Goal: Task Accomplishment & Management: Manage account settings

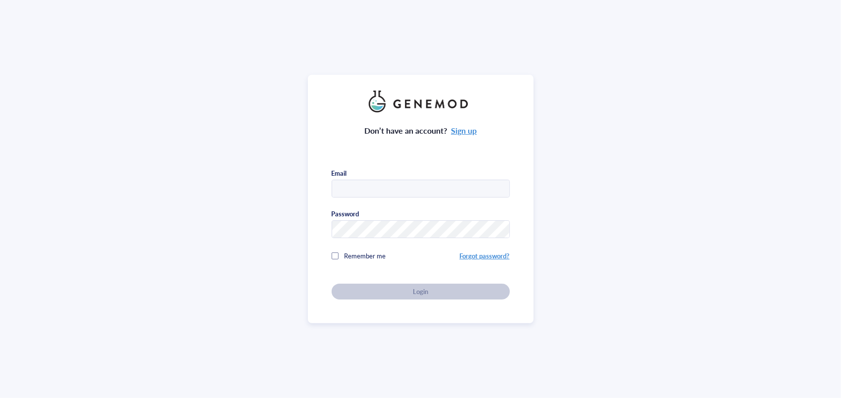
type input "[EMAIL_ADDRESS][DOMAIN_NAME]"
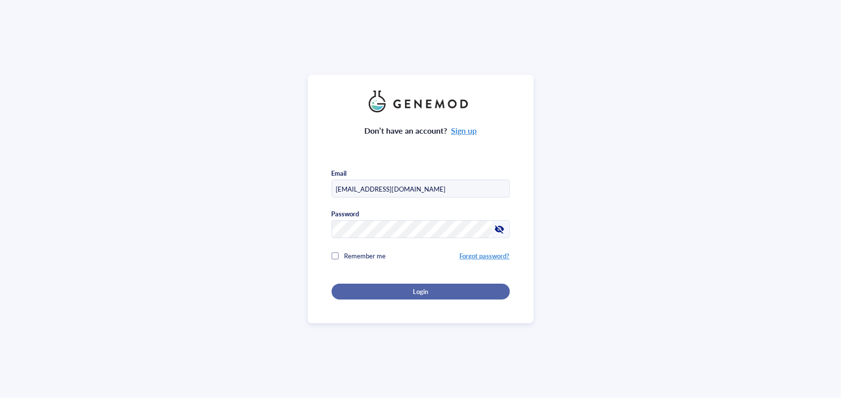
click at [338, 287] on button "Login" at bounding box center [421, 292] width 178 height 16
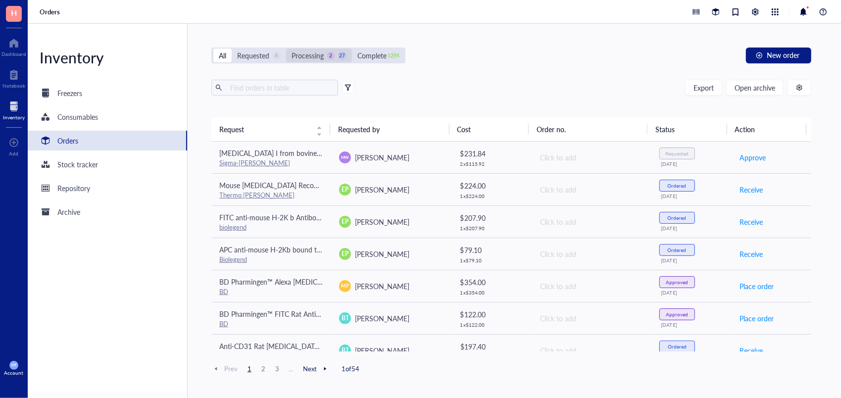
click at [313, 57] on div "Processing" at bounding box center [308, 55] width 32 height 11
click at [286, 49] on input "Processing 2 27" at bounding box center [286, 49] width 0 height 0
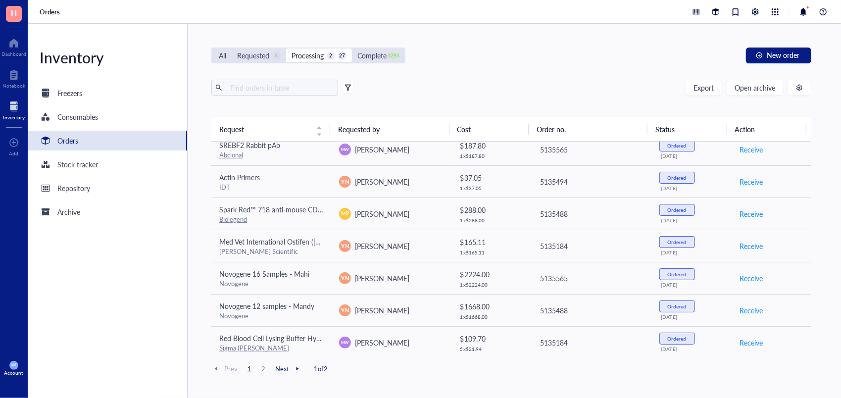
scroll to position [589, 0]
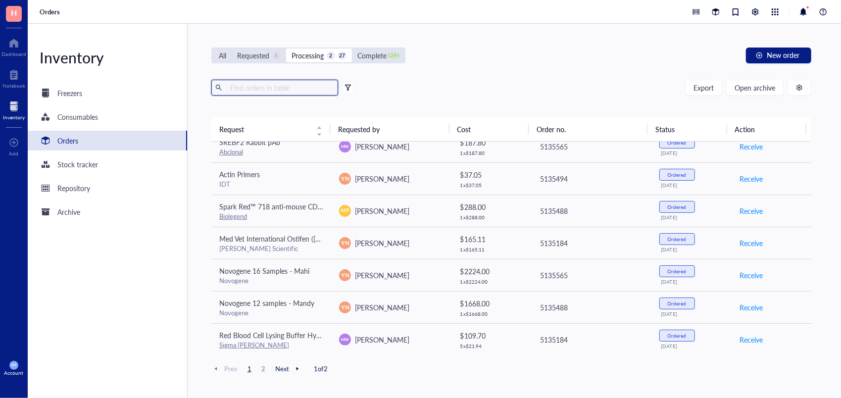
click at [263, 89] on input "text" at bounding box center [280, 87] width 108 height 15
type input "v"
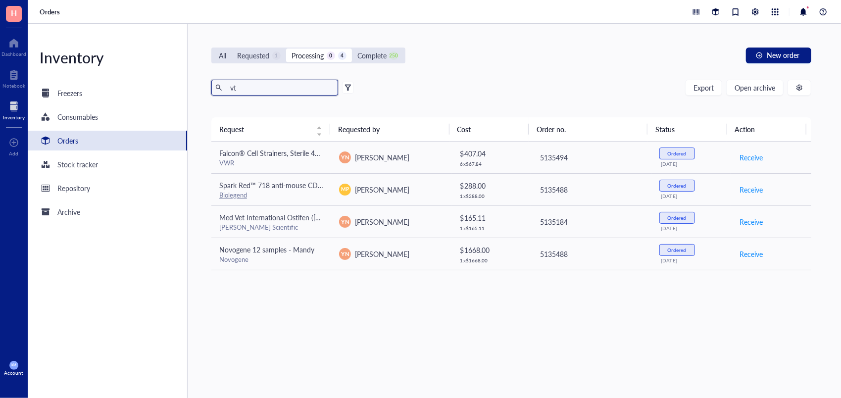
type input "v"
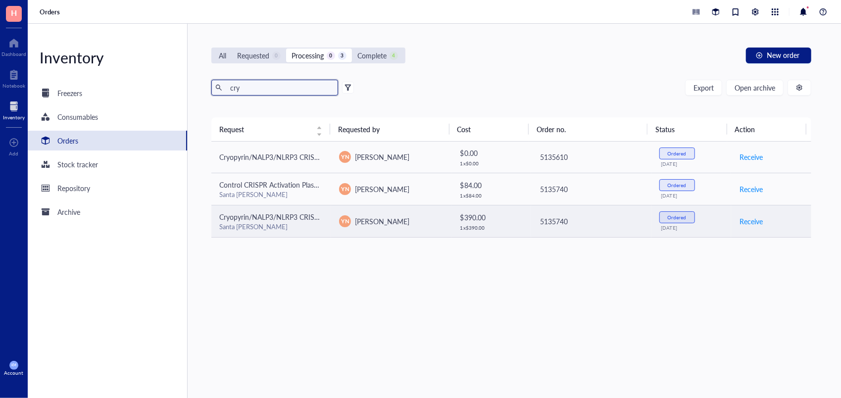
type input "cry"
click at [290, 216] on span "Cryopyrin/NALP3/NLRP3 CRISPR Activation Plasmid (m)" at bounding box center [306, 217] width 174 height 10
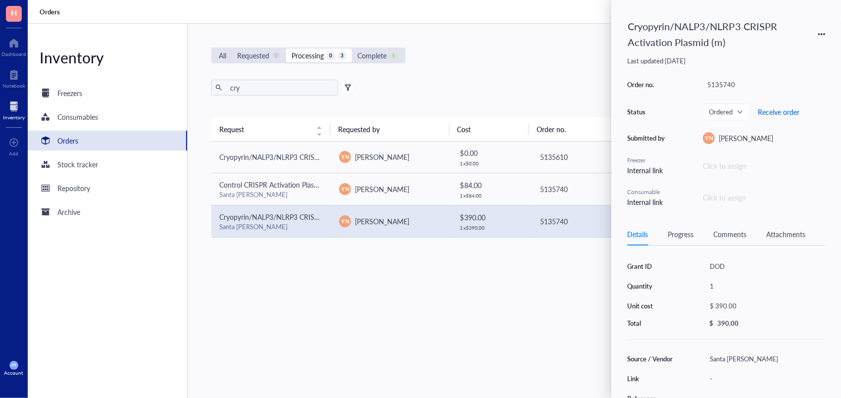
click at [786, 116] on button "Receive order" at bounding box center [779, 112] width 43 height 16
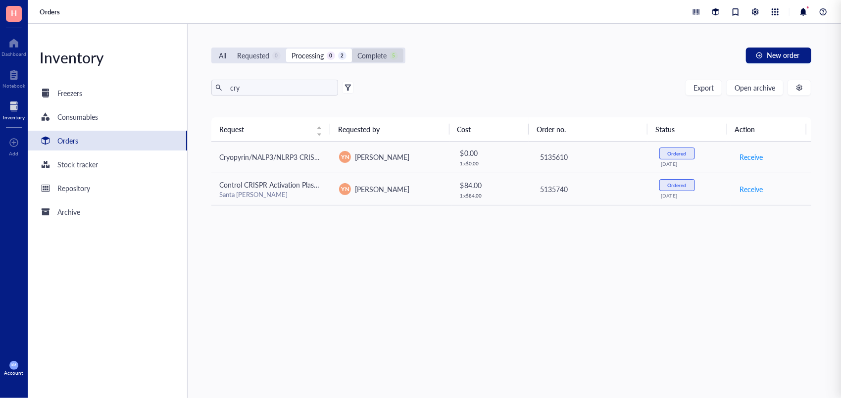
click at [393, 49] on div "Complete 5" at bounding box center [377, 56] width 51 height 14
click at [352, 49] on input "Complete 5" at bounding box center [352, 49] width 0 height 0
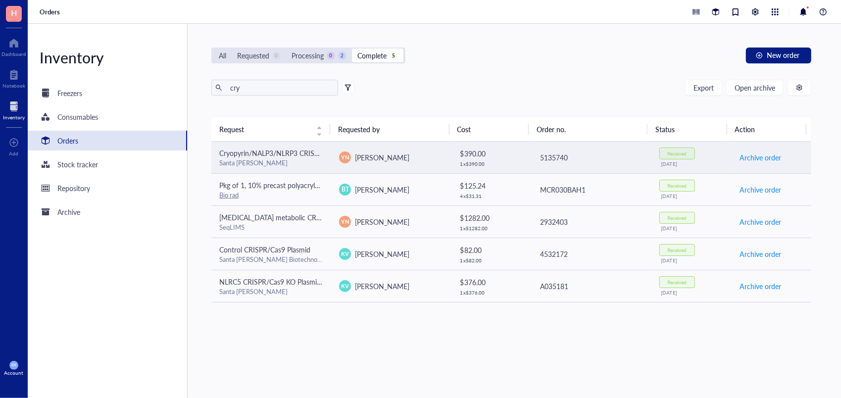
click at [291, 159] on div "Santa [PERSON_NAME]" at bounding box center [271, 162] width 104 height 9
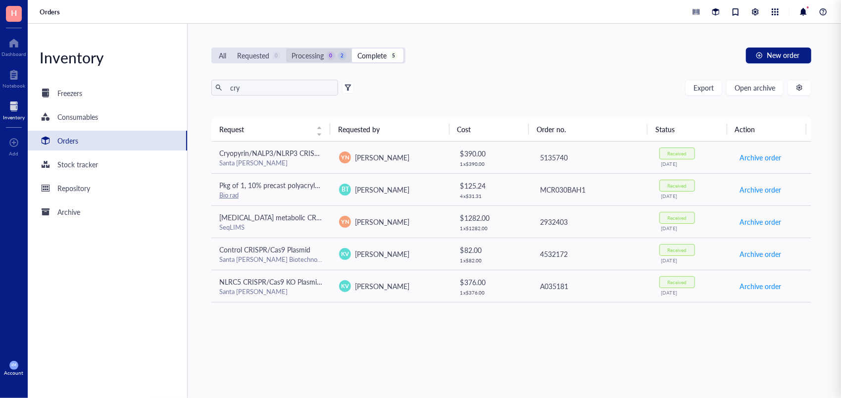
click at [333, 52] on div "0" at bounding box center [331, 55] width 8 height 8
click at [286, 49] on input "Processing 0 2" at bounding box center [286, 49] width 0 height 0
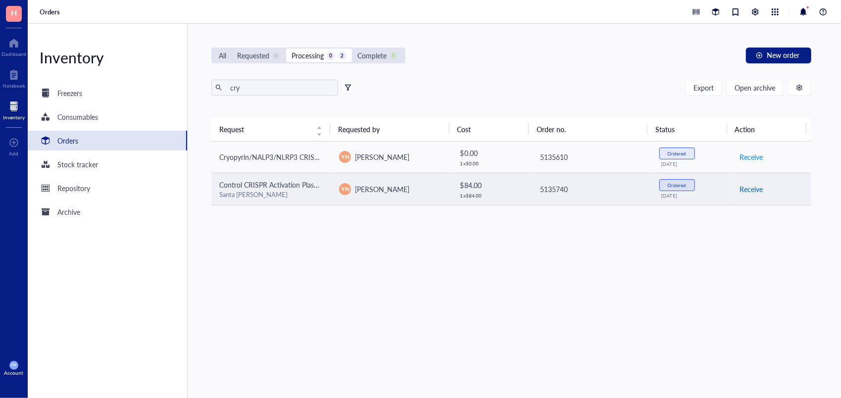
click at [740, 185] on span "Receive" at bounding box center [751, 189] width 23 height 11
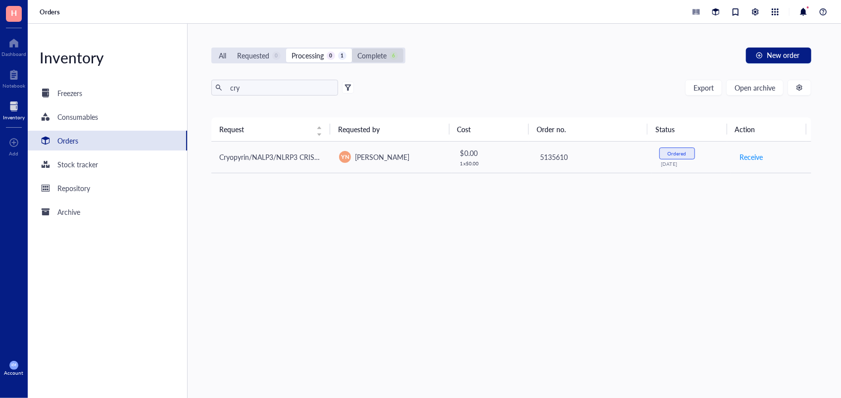
click at [377, 57] on div "Complete" at bounding box center [372, 55] width 29 height 11
click at [352, 49] on input "Complete 6" at bounding box center [352, 49] width 0 height 0
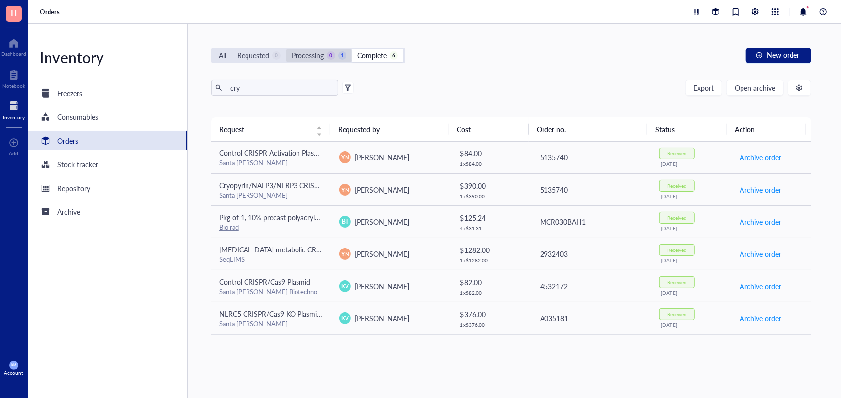
click at [340, 58] on div "Processing 0 1" at bounding box center [319, 55] width 55 height 11
click at [286, 49] on input "Processing 0 1" at bounding box center [286, 49] width 0 height 0
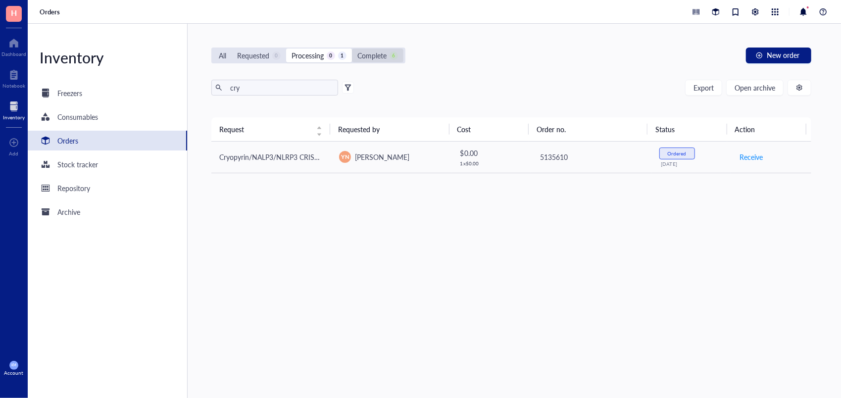
click at [392, 49] on div "Complete 6" at bounding box center [377, 56] width 51 height 14
click at [352, 49] on input "Complete 6" at bounding box center [352, 49] width 0 height 0
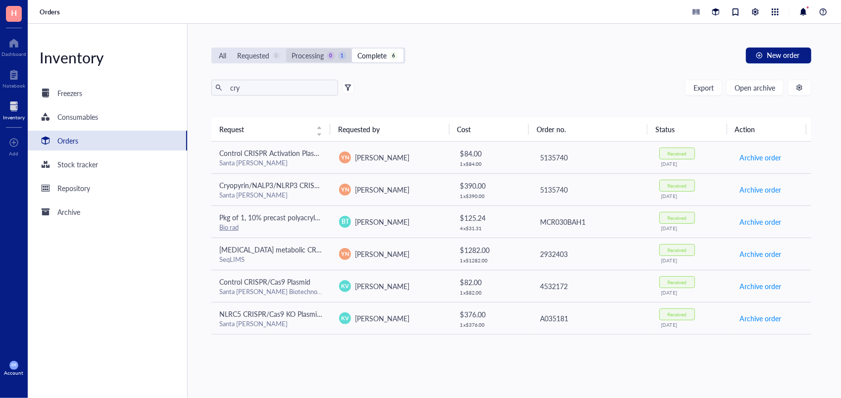
click at [308, 54] on div "Processing" at bounding box center [308, 55] width 32 height 11
click at [286, 49] on input "Processing 0 1" at bounding box center [286, 49] width 0 height 0
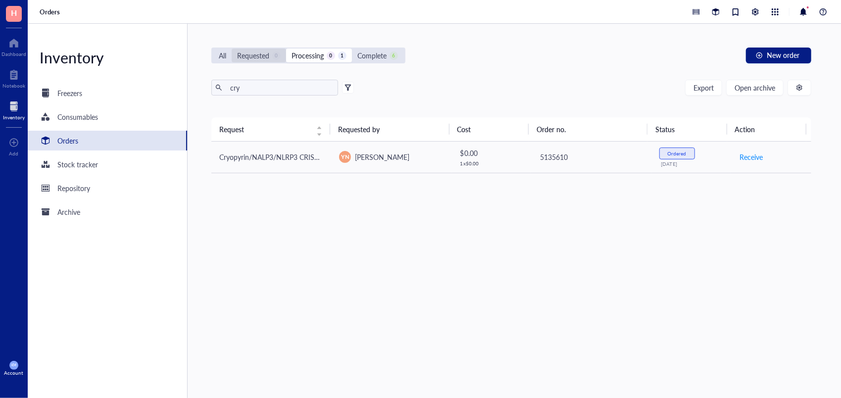
click at [246, 56] on div "Requested" at bounding box center [253, 55] width 32 height 11
click at [232, 49] on input "Requested 0" at bounding box center [232, 49] width 0 height 0
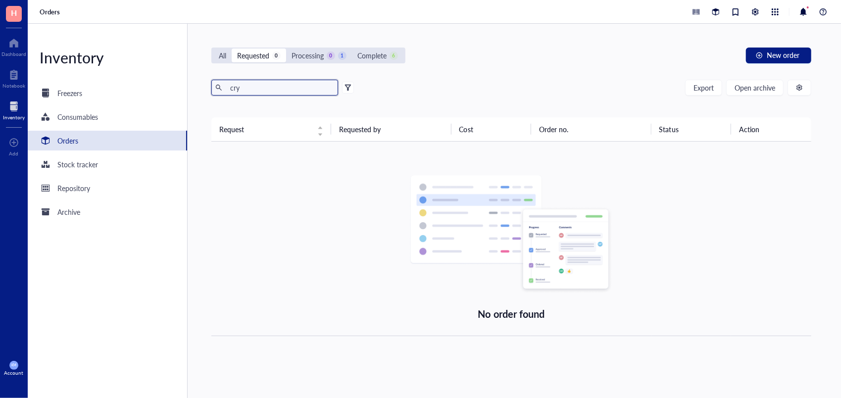
drag, startPoint x: 241, startPoint y: 93, endPoint x: 216, endPoint y: 85, distance: 26.0
click at [216, 85] on span "cry" at bounding box center [274, 88] width 127 height 16
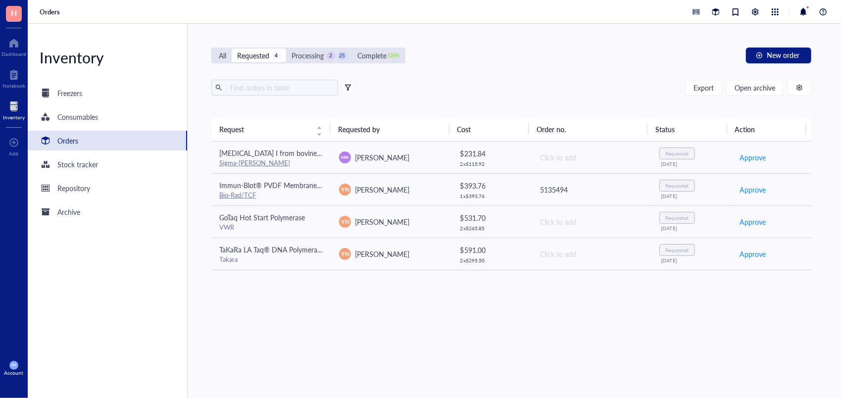
click at [430, 92] on div "Export Open archive" at bounding box center [511, 88] width 600 height 16
click at [312, 53] on div "Processing" at bounding box center [308, 55] width 32 height 11
click at [286, 49] on input "Processing 2 25" at bounding box center [286, 49] width 0 height 0
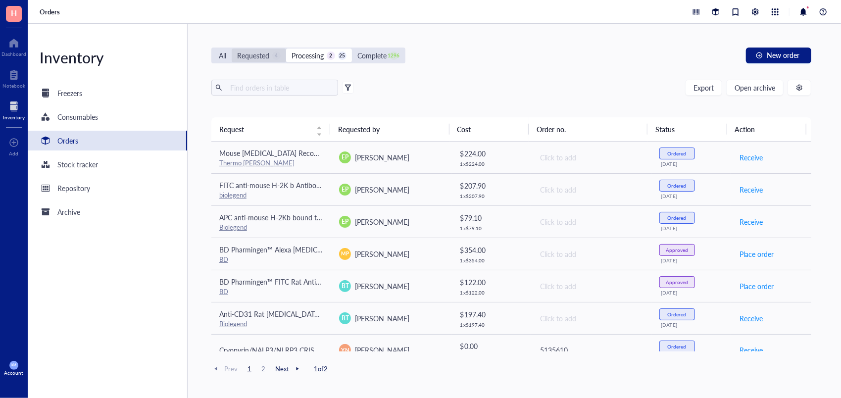
click at [259, 55] on div "Requested" at bounding box center [253, 55] width 32 height 11
click at [232, 49] on input "Requested 4" at bounding box center [232, 49] width 0 height 0
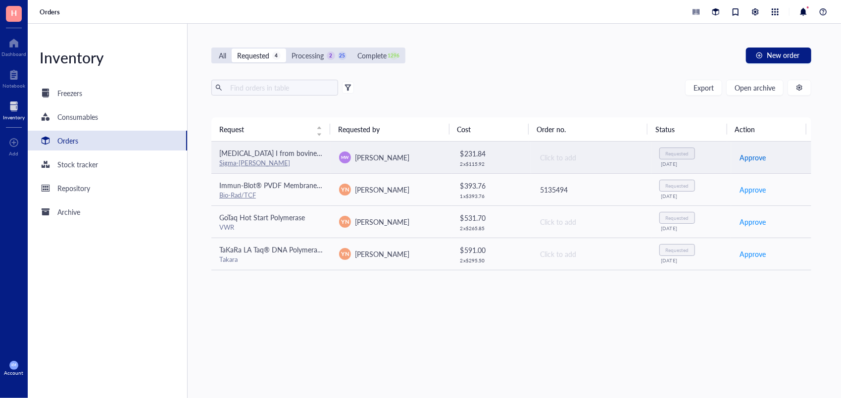
click at [755, 158] on span "Approve" at bounding box center [753, 157] width 26 height 11
